Goal: Find specific page/section: Find specific page/section

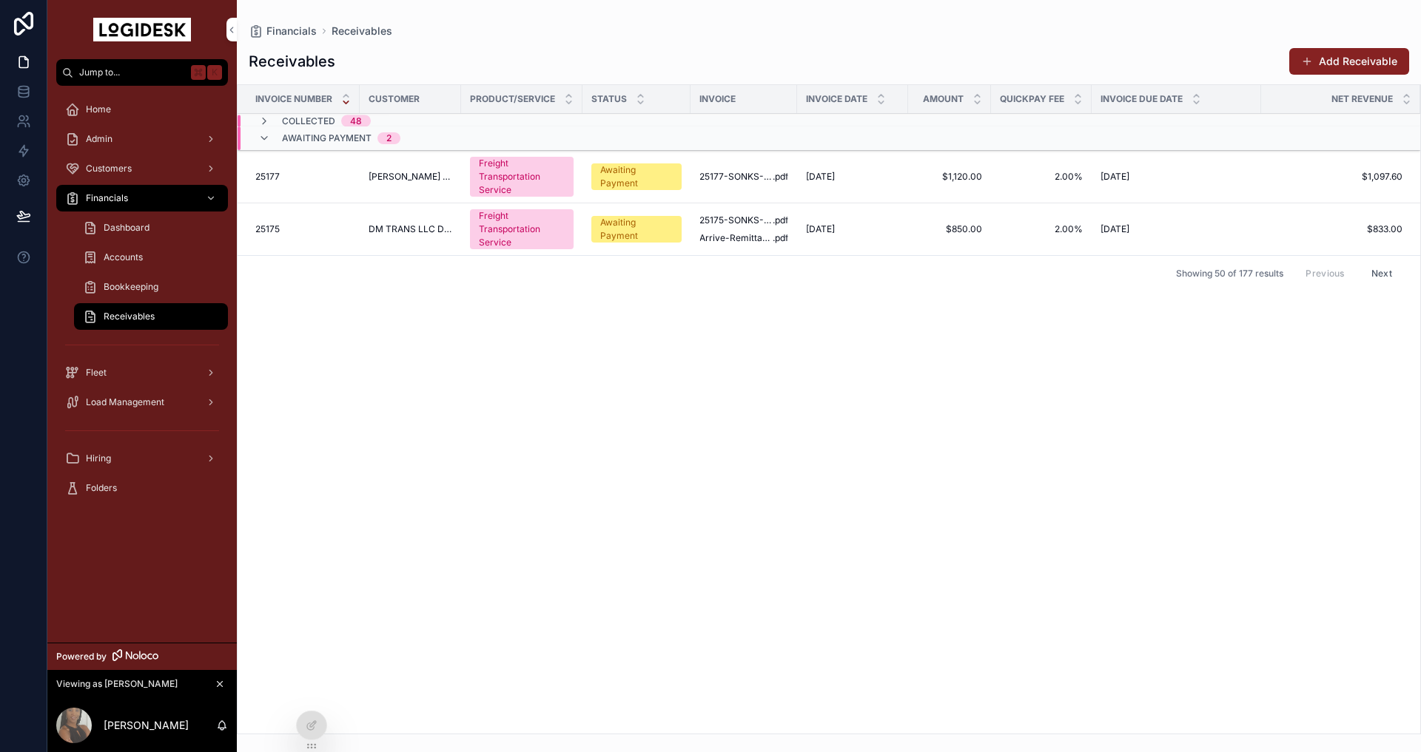
click at [107, 404] on span "Load Management" at bounding box center [125, 403] width 78 height 12
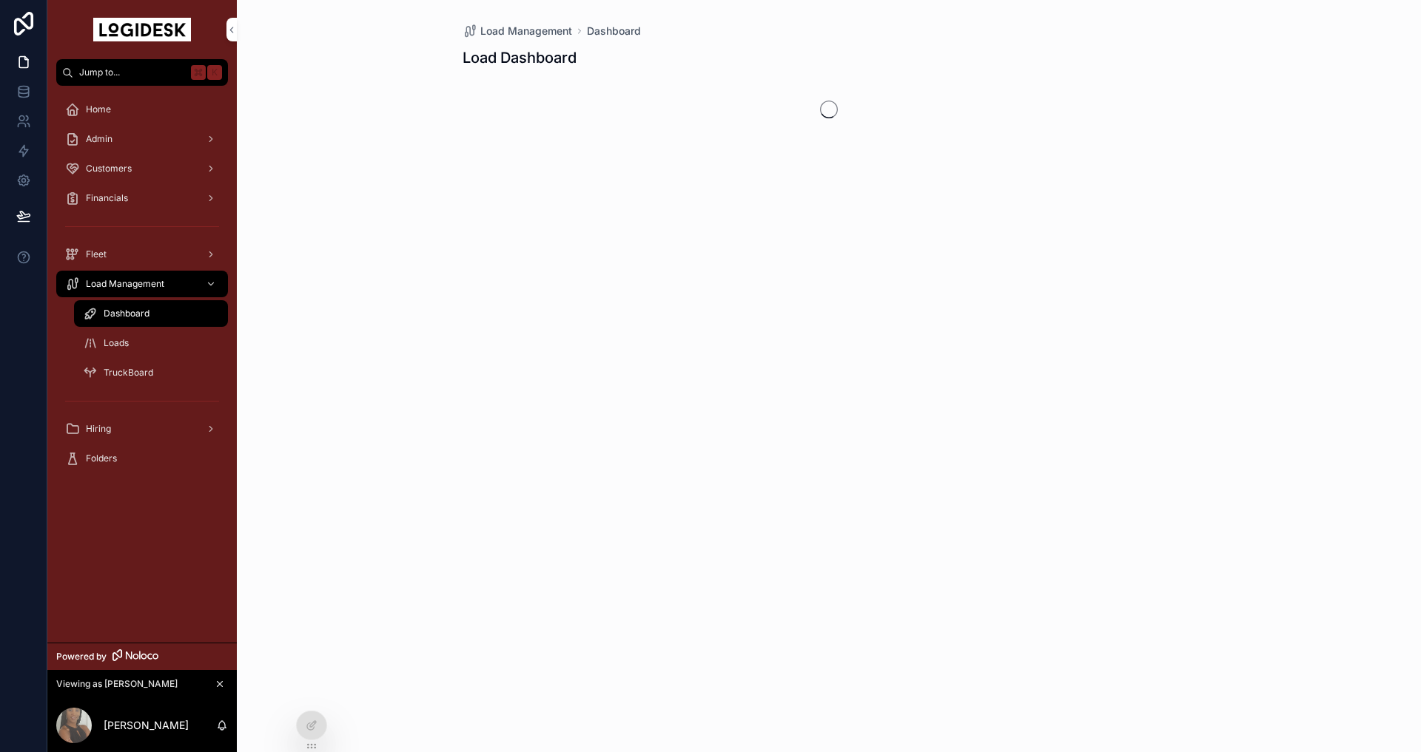
click at [112, 344] on span "Loads" at bounding box center [116, 343] width 25 height 12
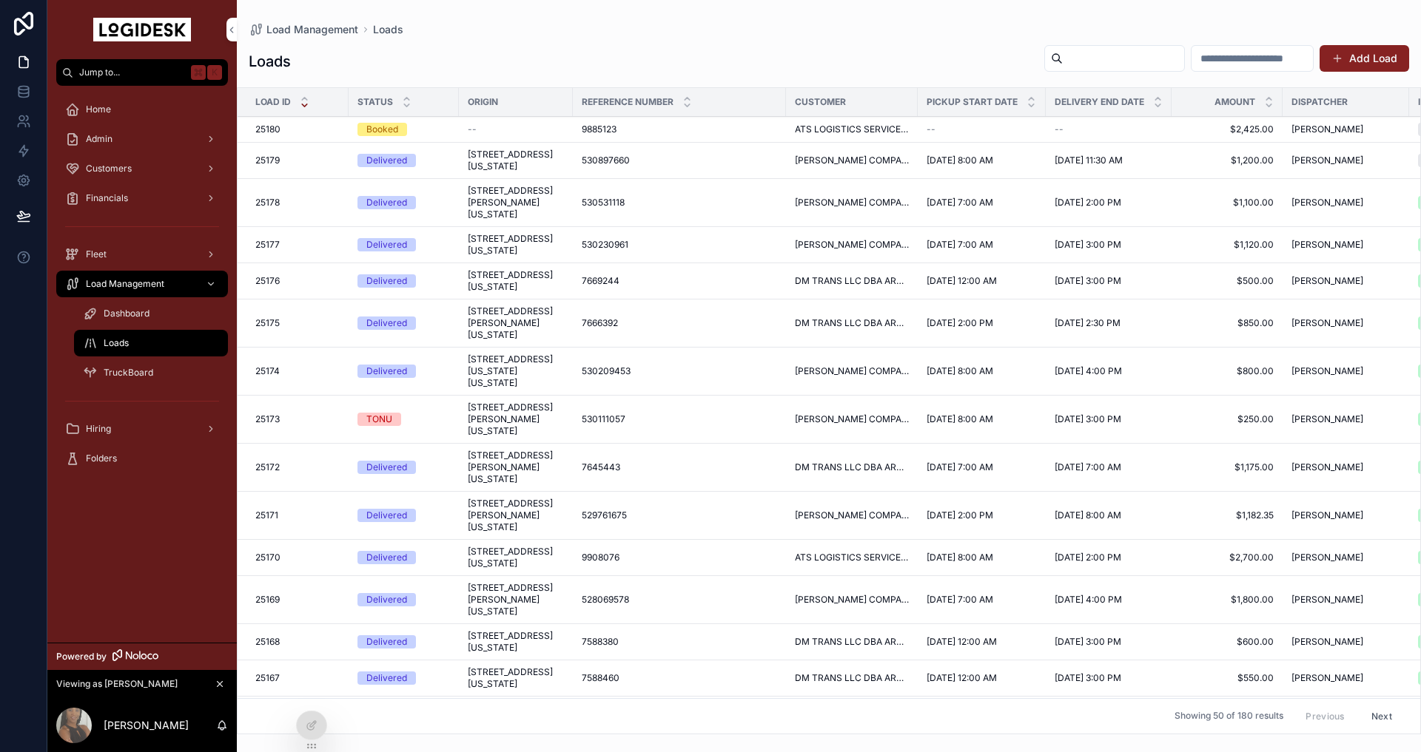
click at [112, 170] on span "Customers" at bounding box center [109, 169] width 46 height 12
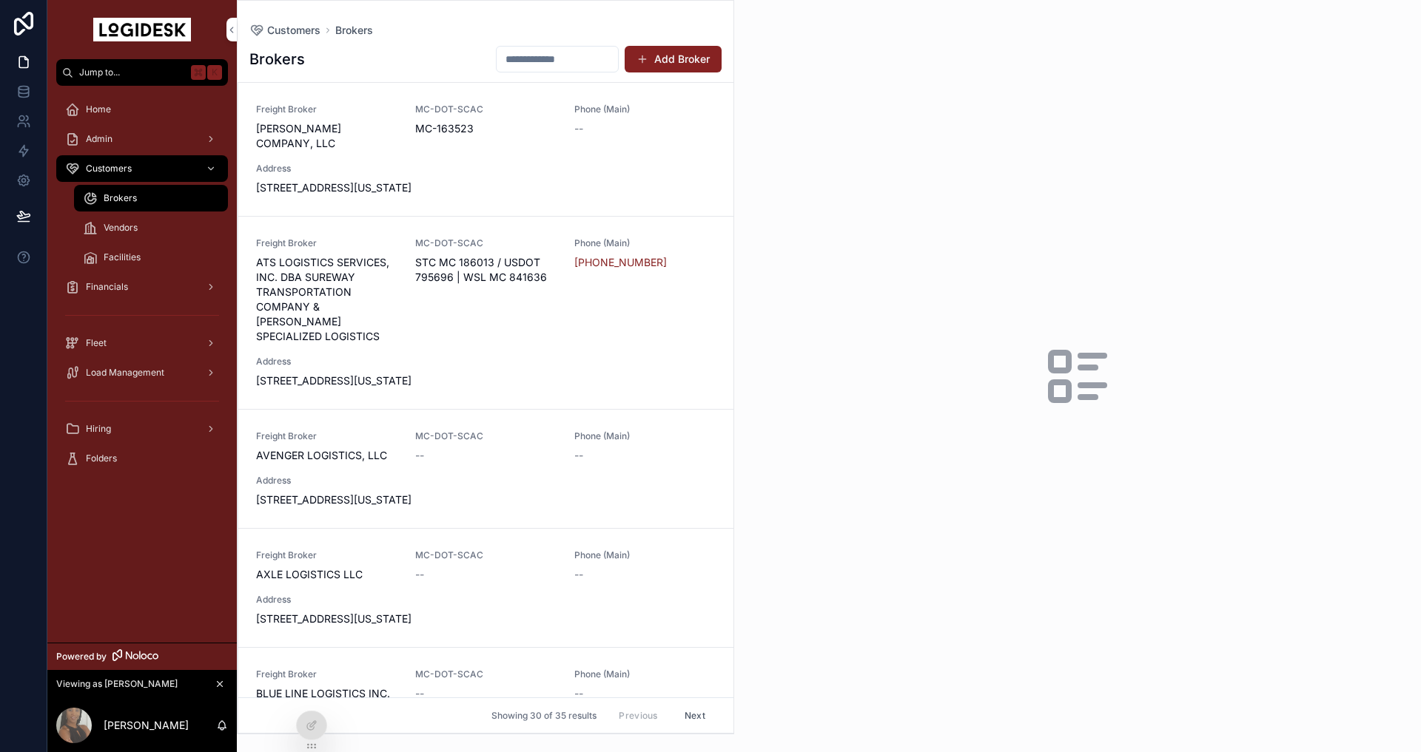
click at [103, 286] on span "Financials" at bounding box center [107, 287] width 42 height 12
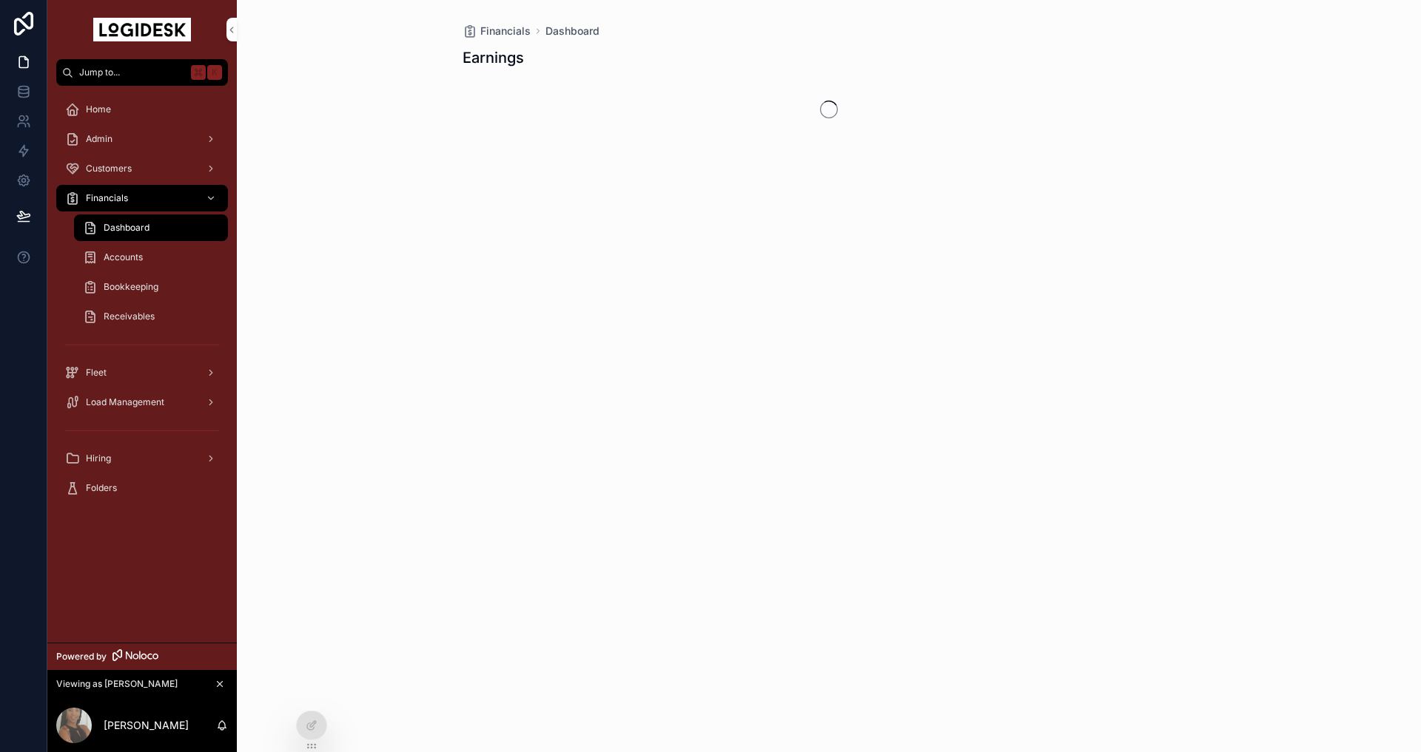
click at [124, 311] on span "Receivables" at bounding box center [129, 317] width 51 height 12
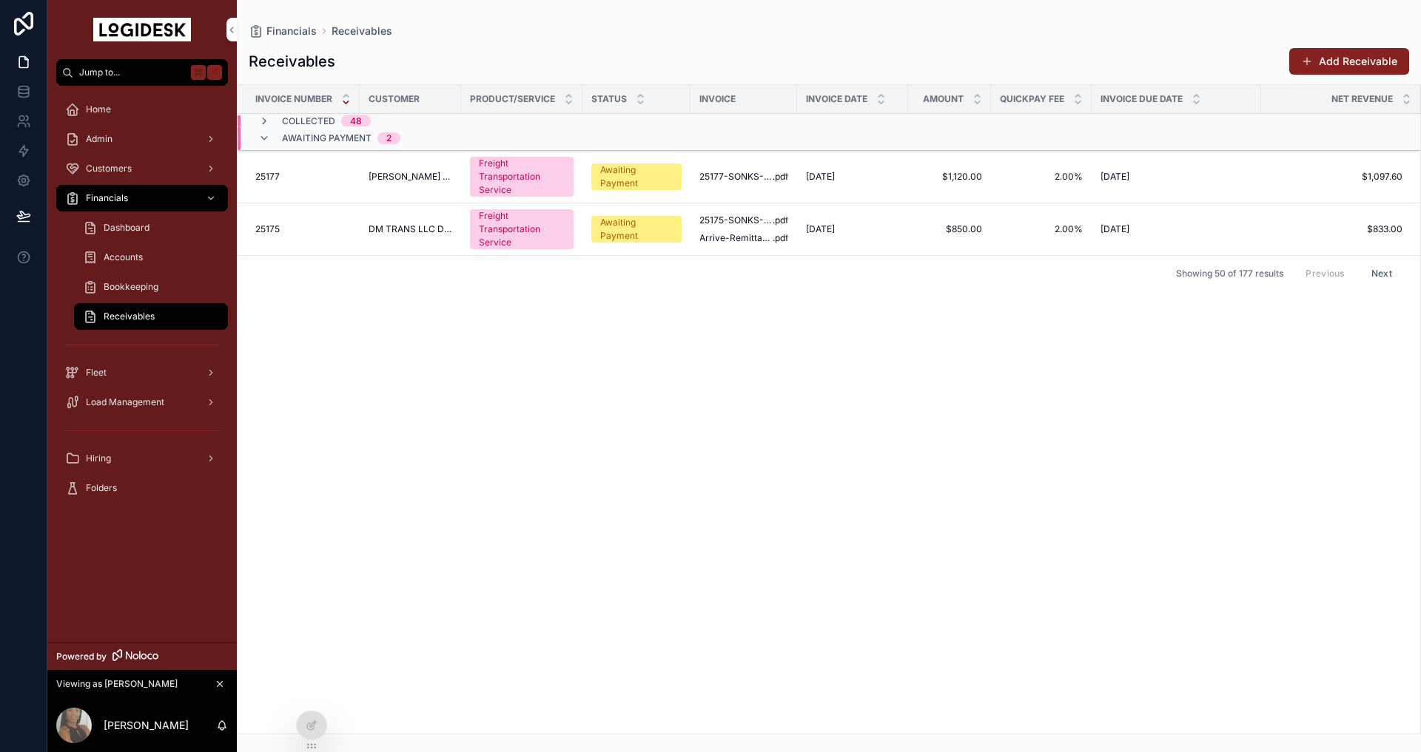
click at [431, 340] on div "Invoice Number Customer Product/Service Status Invoice Invoice Date Amount Quic…" at bounding box center [829, 409] width 1182 height 649
click at [368, 403] on div "Invoice Number Customer Product/Service Status Invoice Invoice Date Amount Quic…" at bounding box center [829, 409] width 1182 height 649
click at [410, 216] on td "DM TRANS LLC DBA ARRIVE LOGISTICS" at bounding box center [410, 229] width 101 height 53
click at [448, 226] on span "DM TRANS LLC DBA ARRIVE LOGISTICS" at bounding box center [410, 229] width 84 height 12
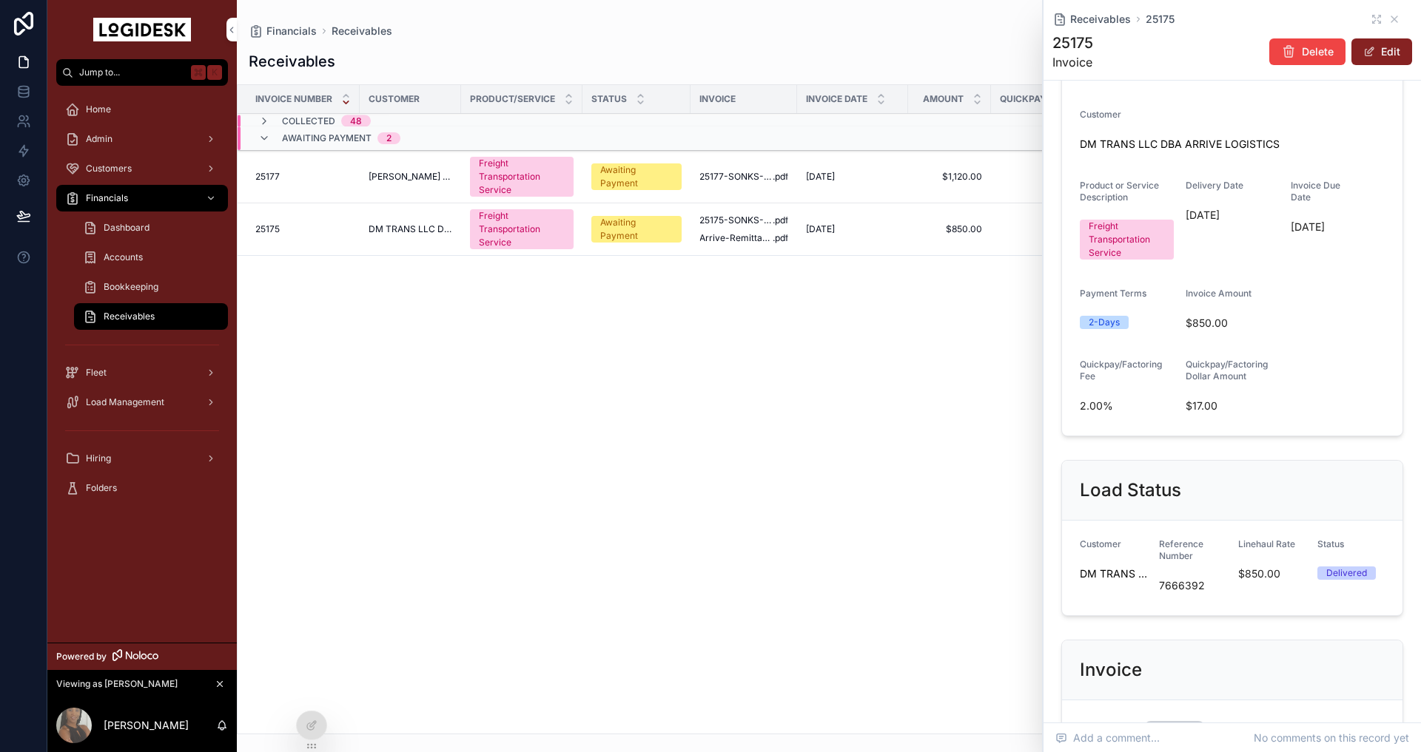
scroll to position [429, 0]
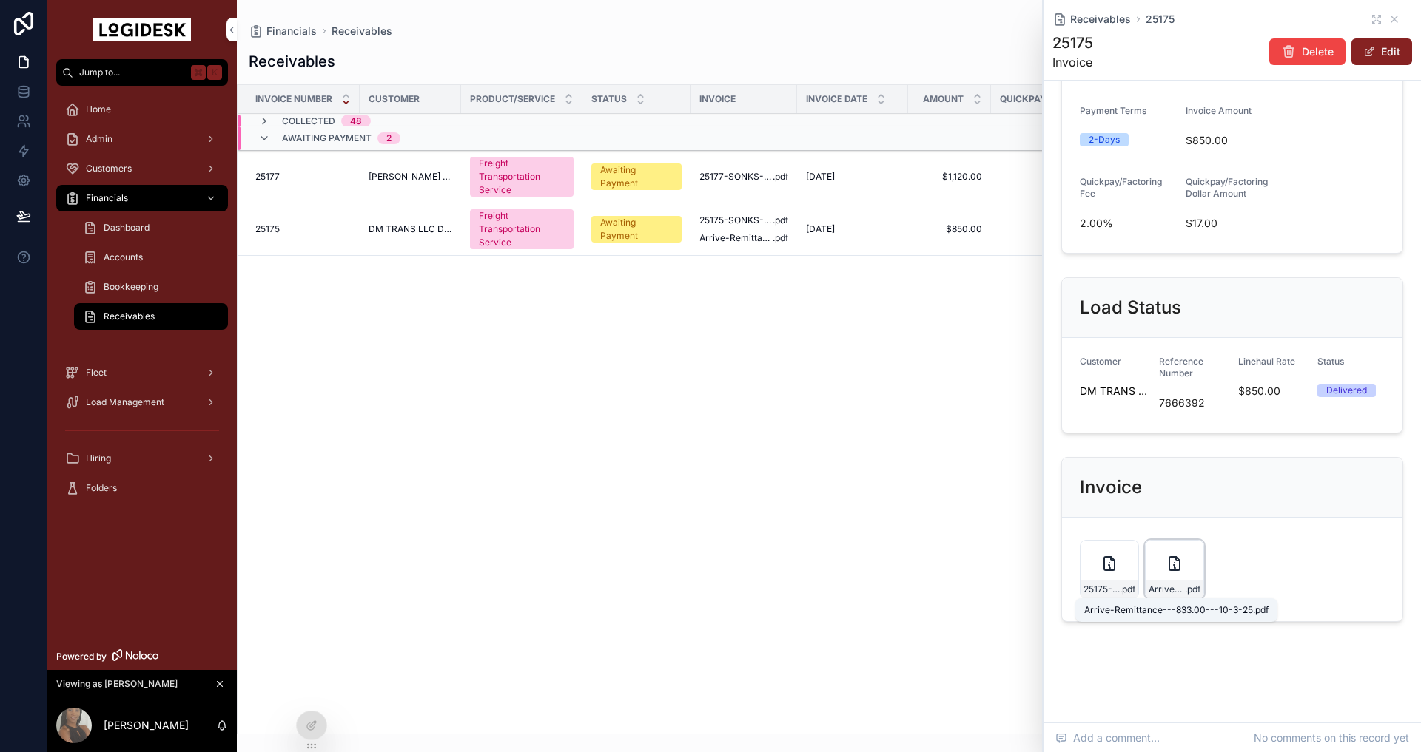
click at [1164, 587] on span "Arrive-Remittance---833.00---10-3-25" at bounding box center [1166, 590] width 36 height 12
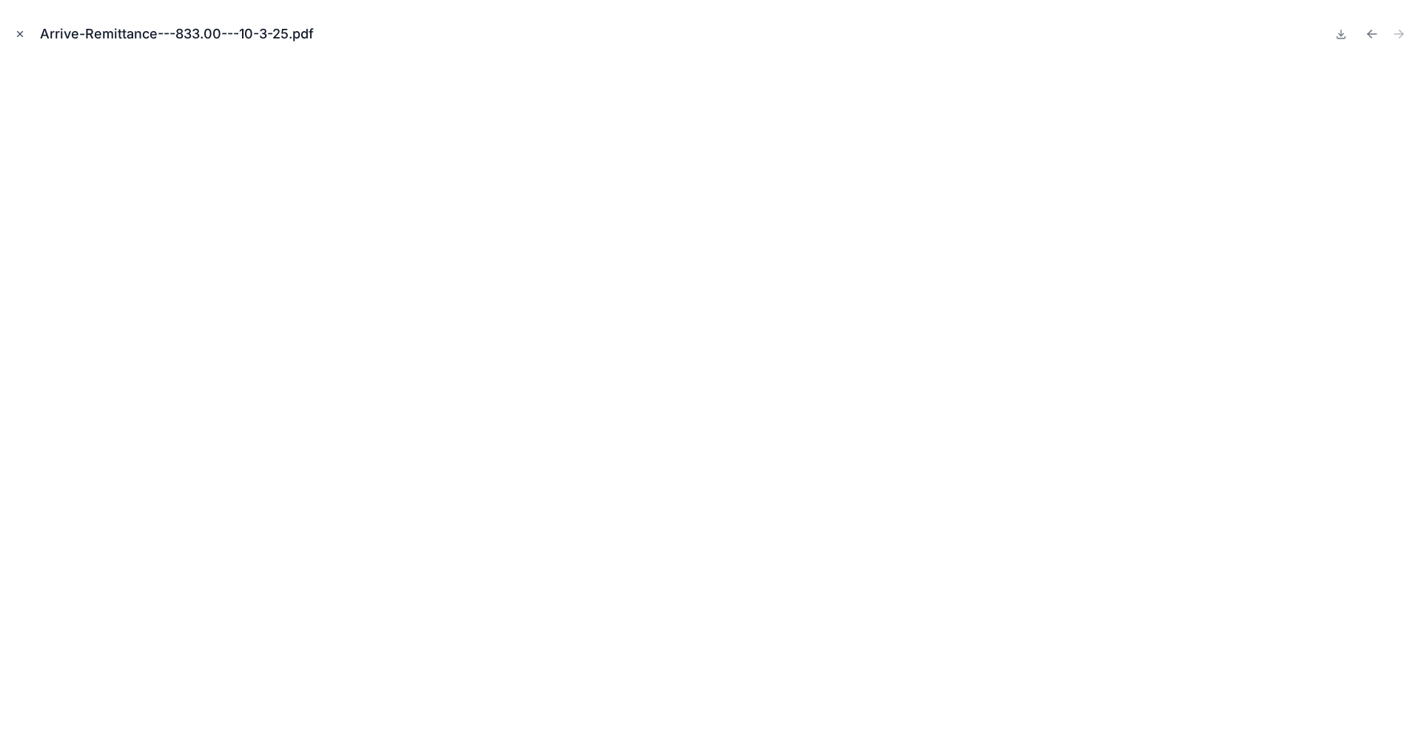
click at [18, 30] on icon "Close modal" at bounding box center [20, 34] width 10 height 10
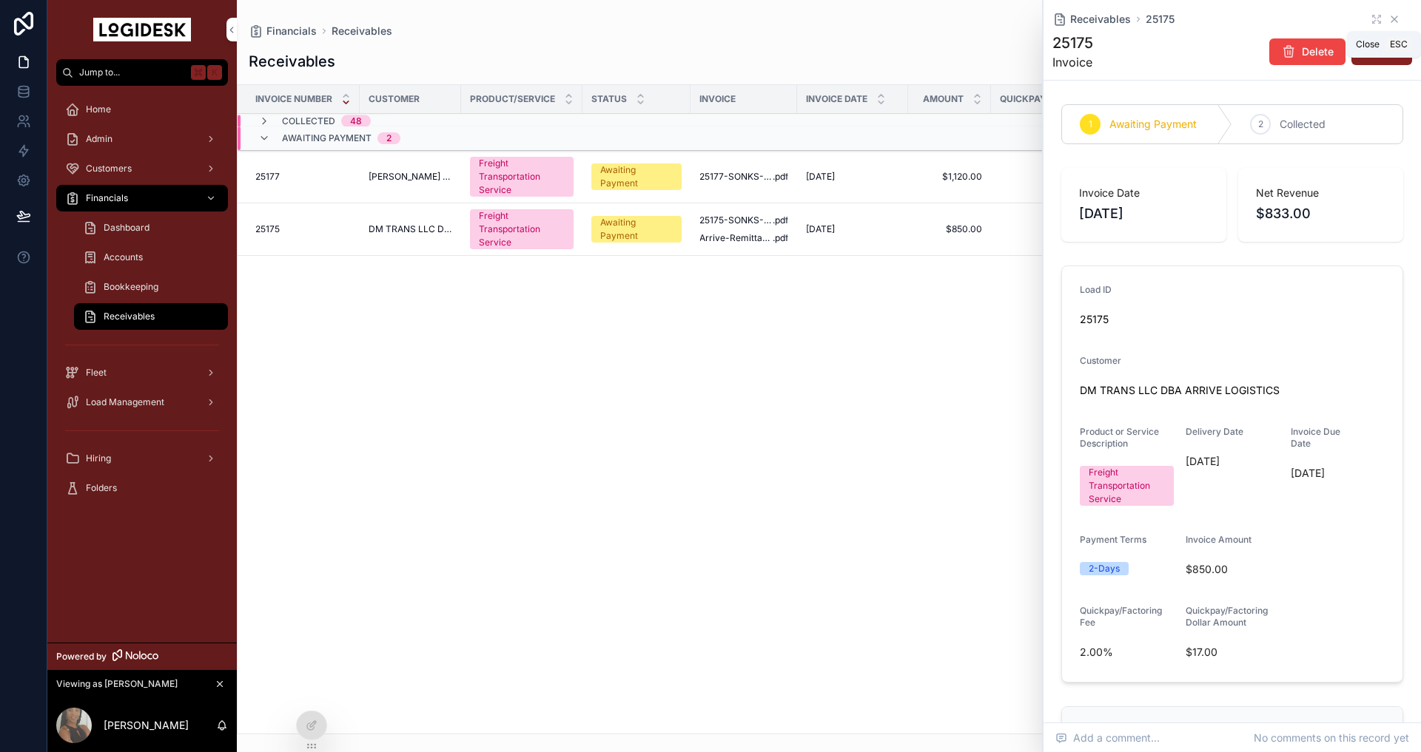
click at [1396, 17] on icon "scrollable content" at bounding box center [1394, 19] width 6 height 6
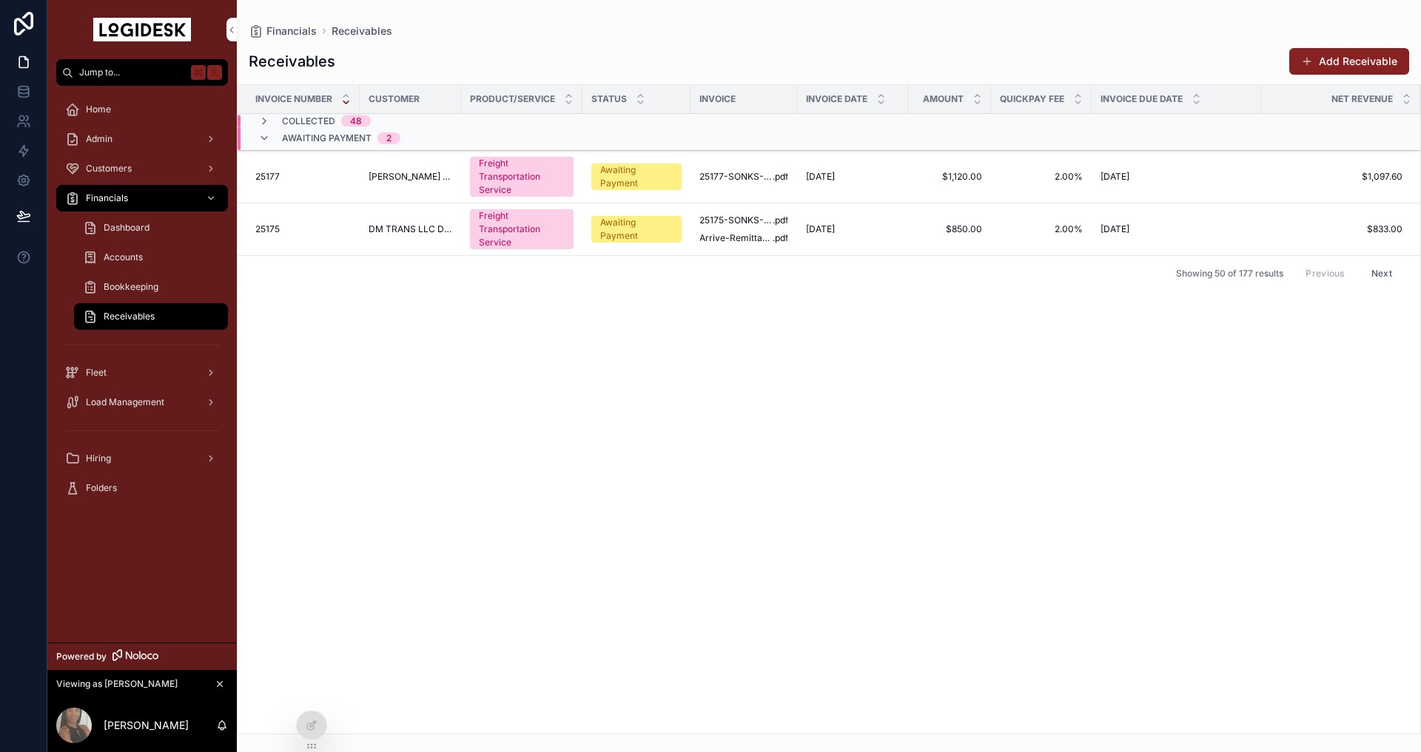
click at [798, 230] on td "[DATE] [DATE]" at bounding box center [852, 229] width 111 height 53
click at [508, 240] on div "Freight Transportation Service" at bounding box center [522, 229] width 86 height 40
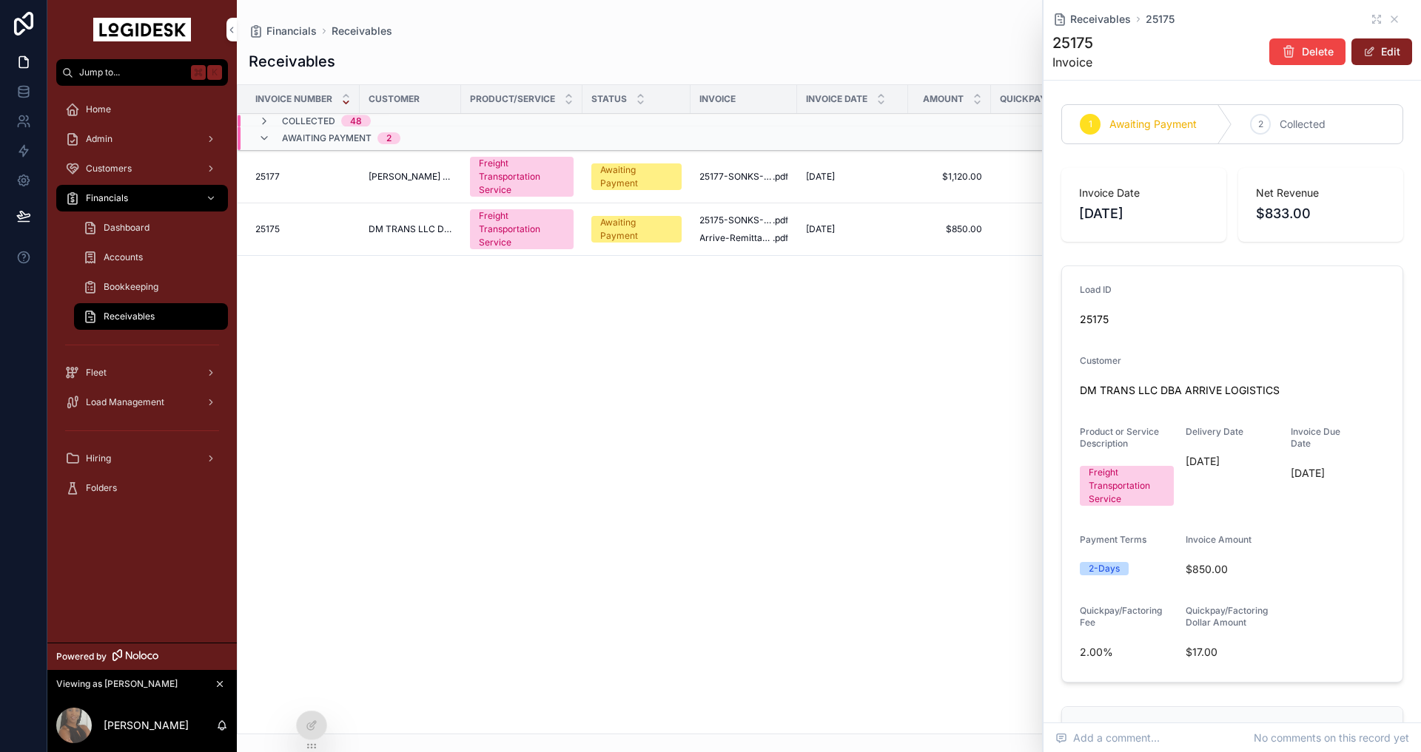
click at [1297, 139] on div "2 Collected" at bounding box center [1317, 124] width 170 height 38
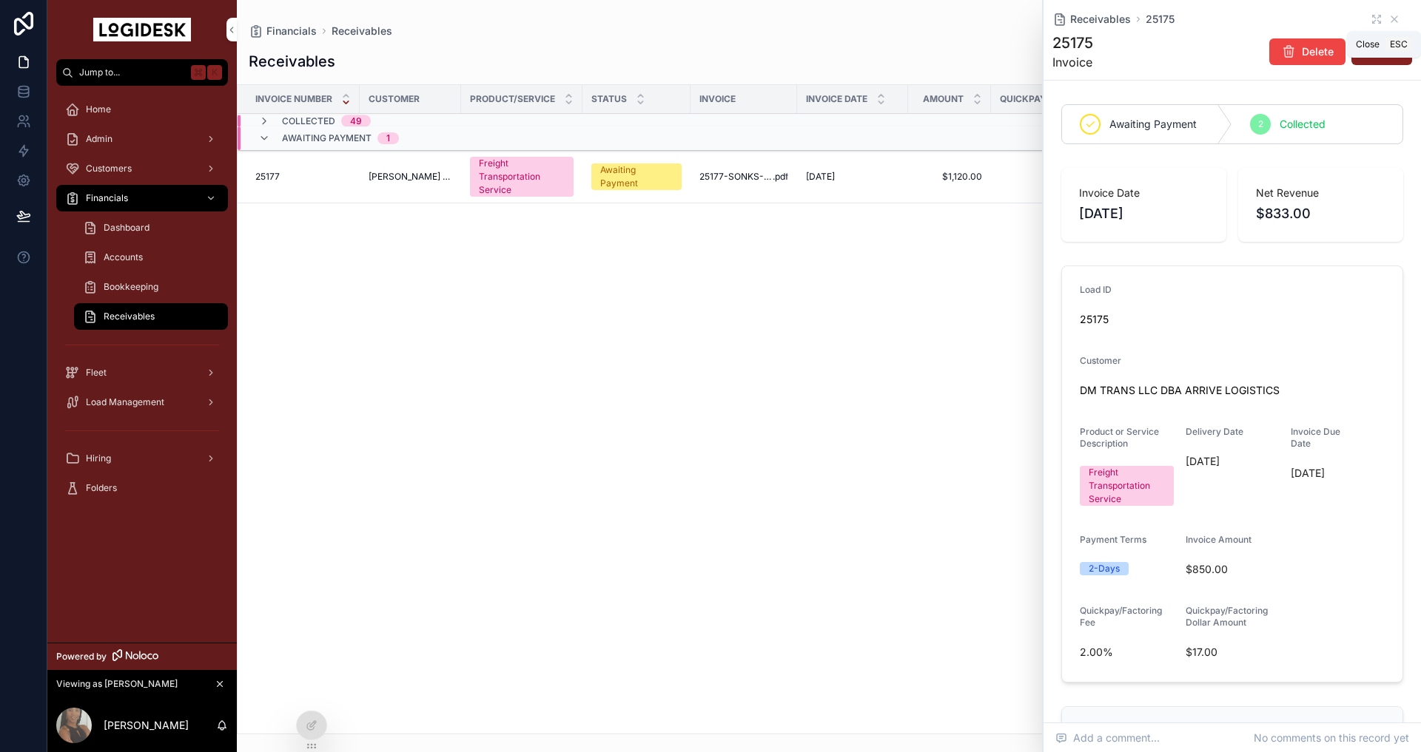
drag, startPoint x: 1392, startPoint y: 16, endPoint x: 1384, endPoint y: 24, distance: 11.6
click at [1393, 16] on icon "scrollable content" at bounding box center [1394, 19] width 12 height 12
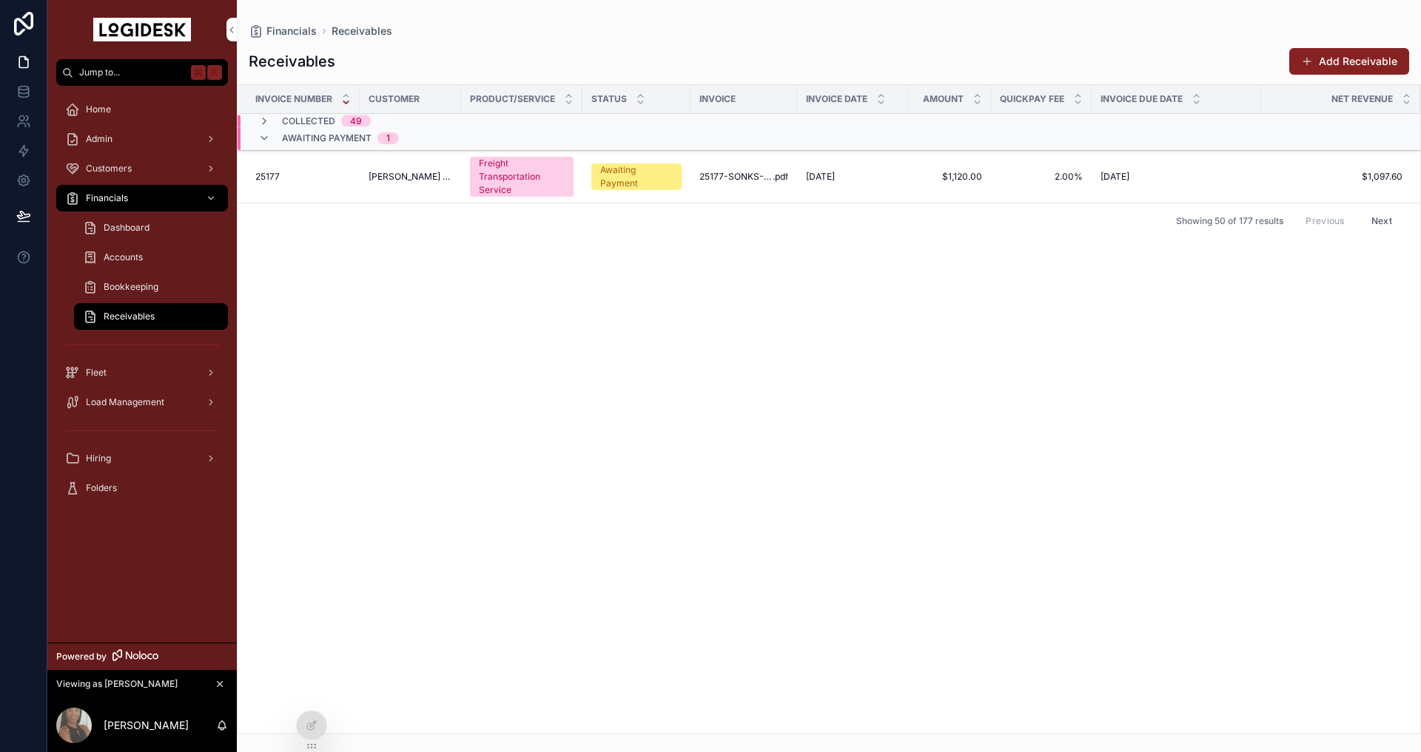
click at [784, 377] on div "Invoice Number Customer Product/Service Status Invoice Invoice Date Amount Quic…" at bounding box center [829, 409] width 1182 height 649
